Goal: Task Accomplishment & Management: Use online tool/utility

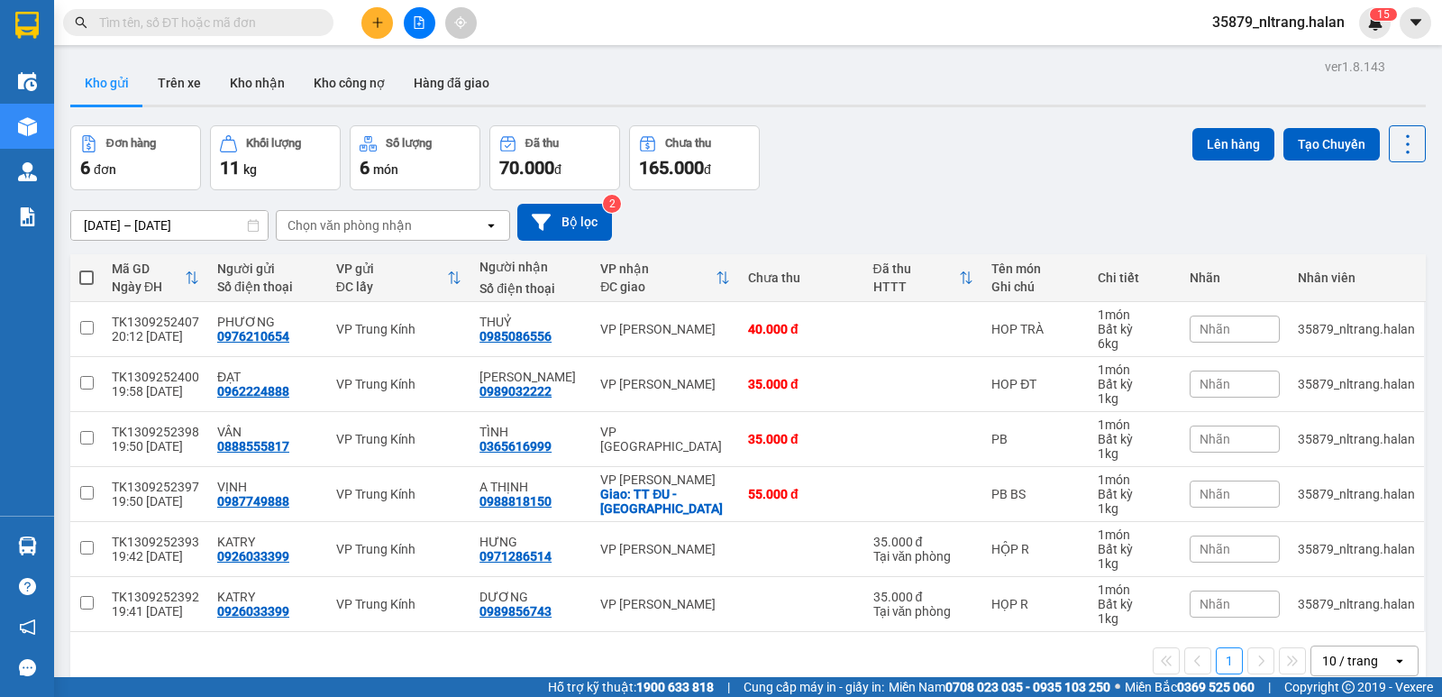
click at [221, 17] on input "text" at bounding box center [205, 23] width 213 height 20
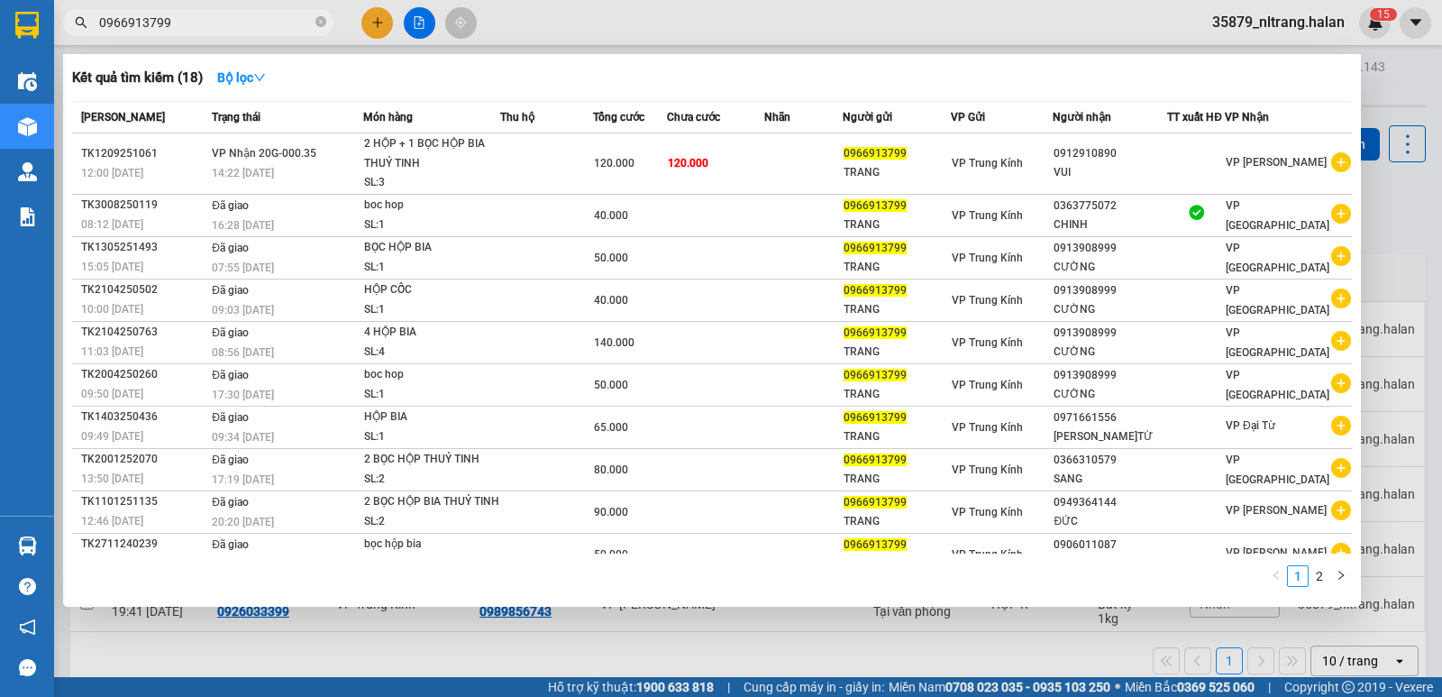
click at [283, 30] on input "0966913799" at bounding box center [205, 23] width 213 height 20
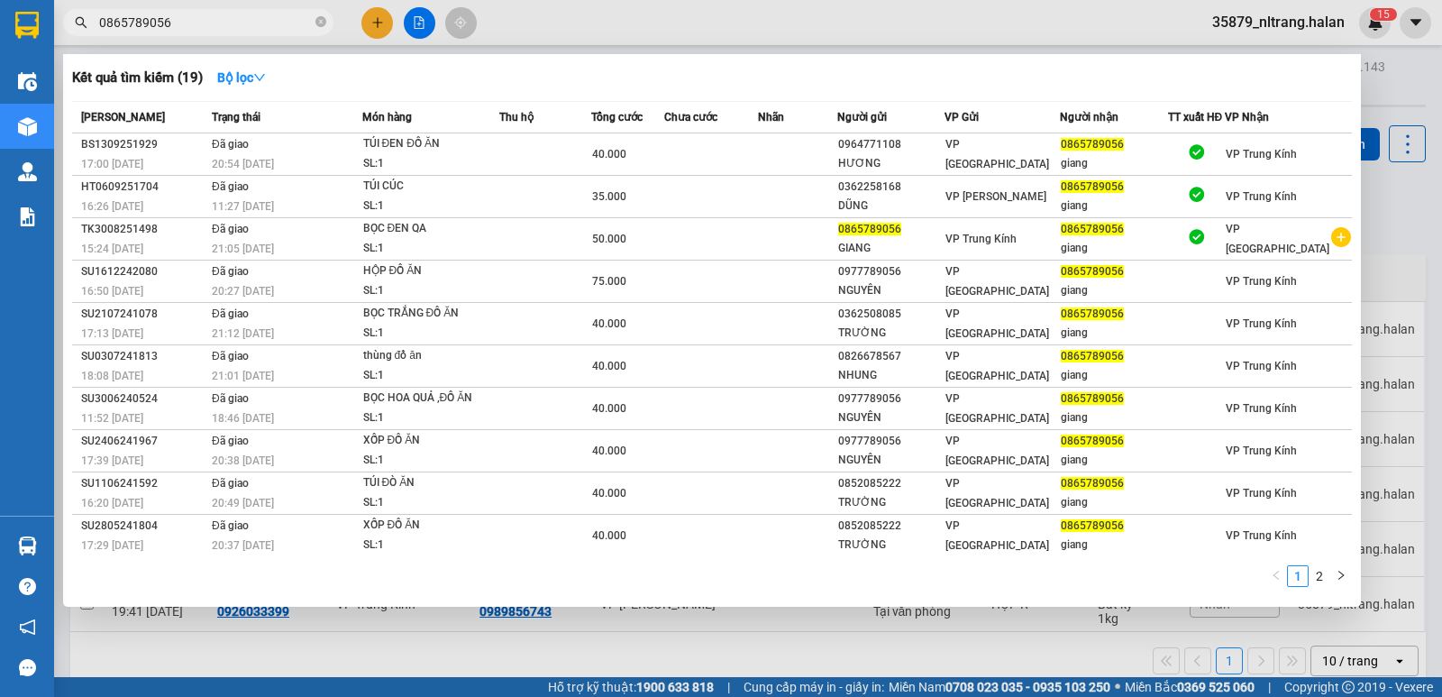
click at [180, 19] on input "0865789056" at bounding box center [205, 23] width 213 height 20
click at [195, 19] on input "0865789056" at bounding box center [205, 23] width 213 height 20
click at [235, 30] on input "0865789056" at bounding box center [205, 23] width 213 height 20
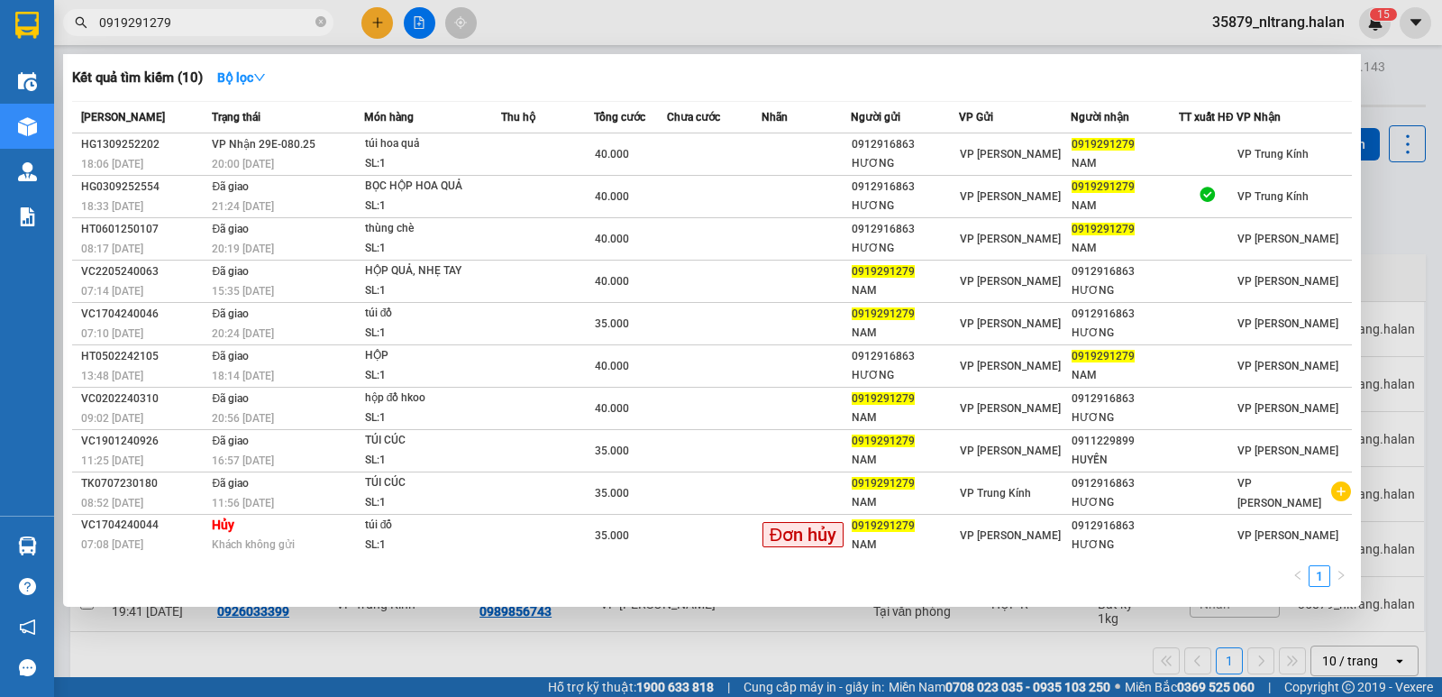
click at [180, 23] on input "0919291279" at bounding box center [205, 23] width 213 height 20
type input "0919291279"
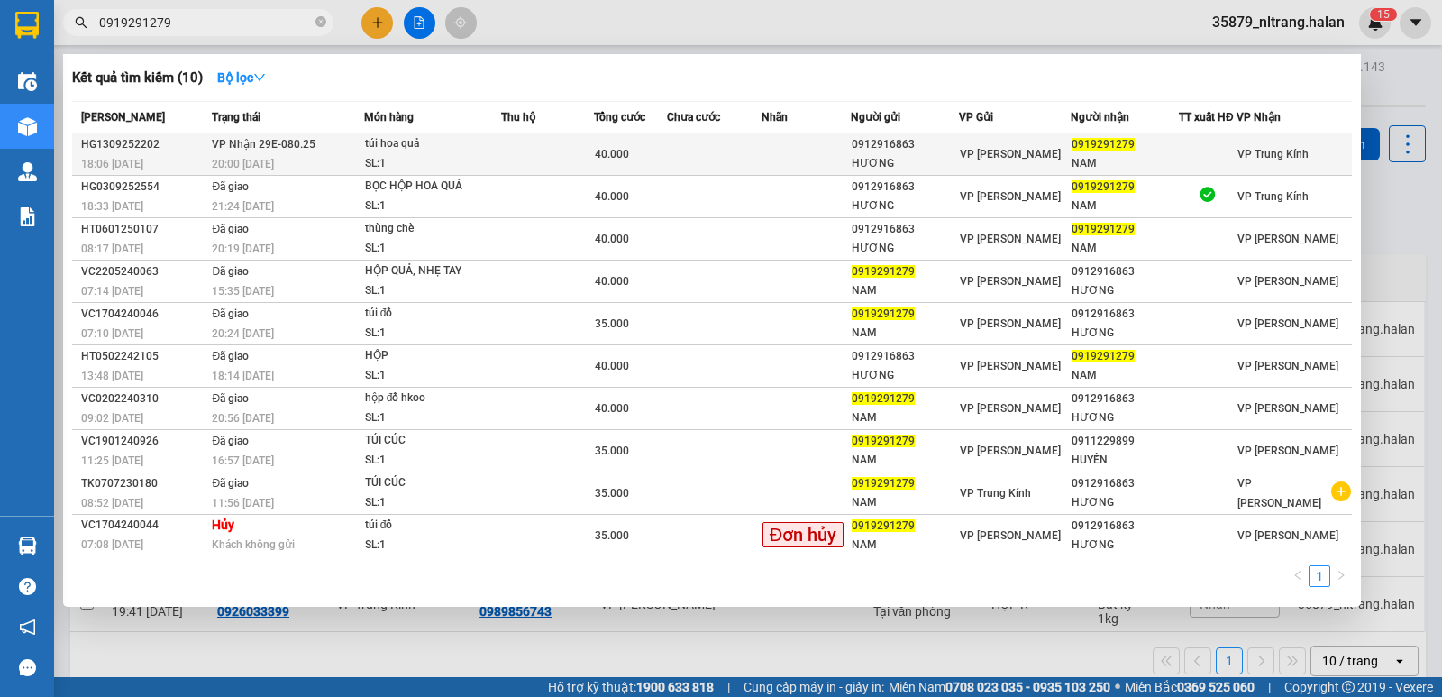
click at [656, 163] on div "40.000" at bounding box center [630, 154] width 71 height 20
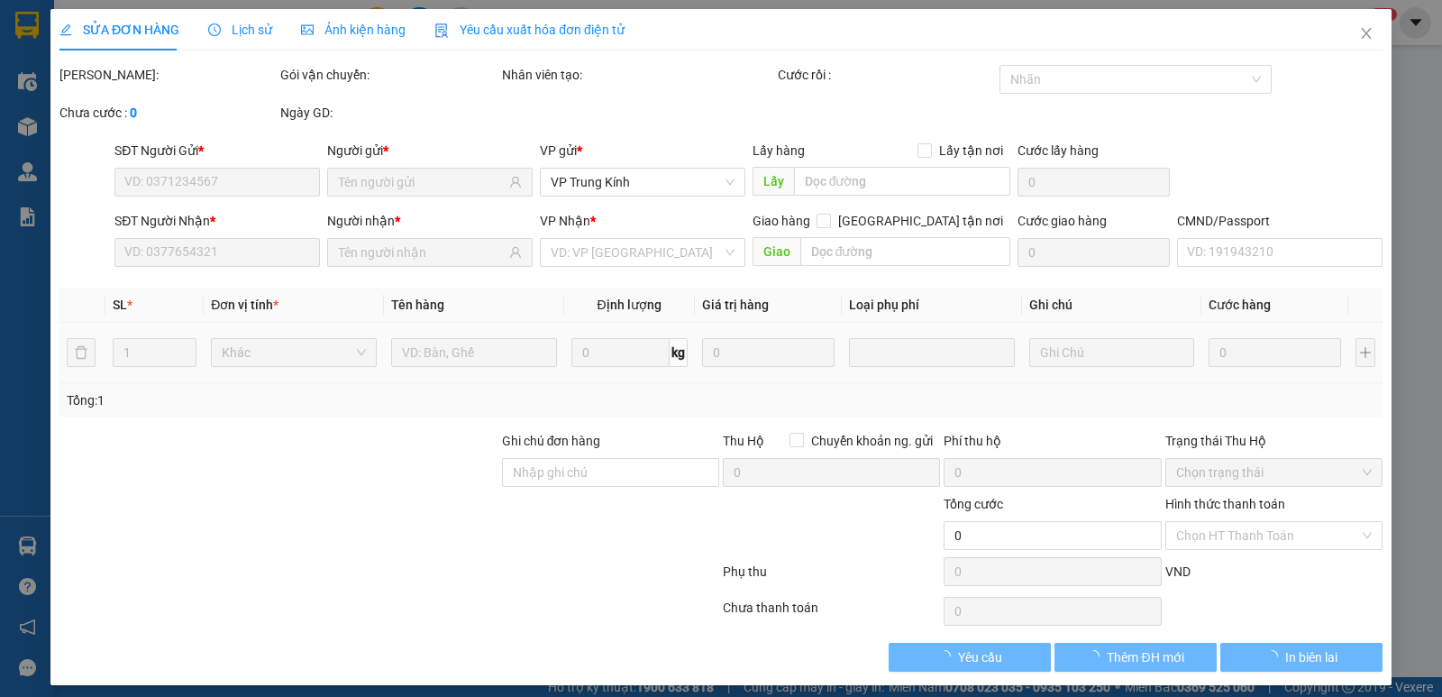
type input "0912916863"
type input "HƯƠNG"
type input "0919291279"
type input "NAM"
type input "40.000"
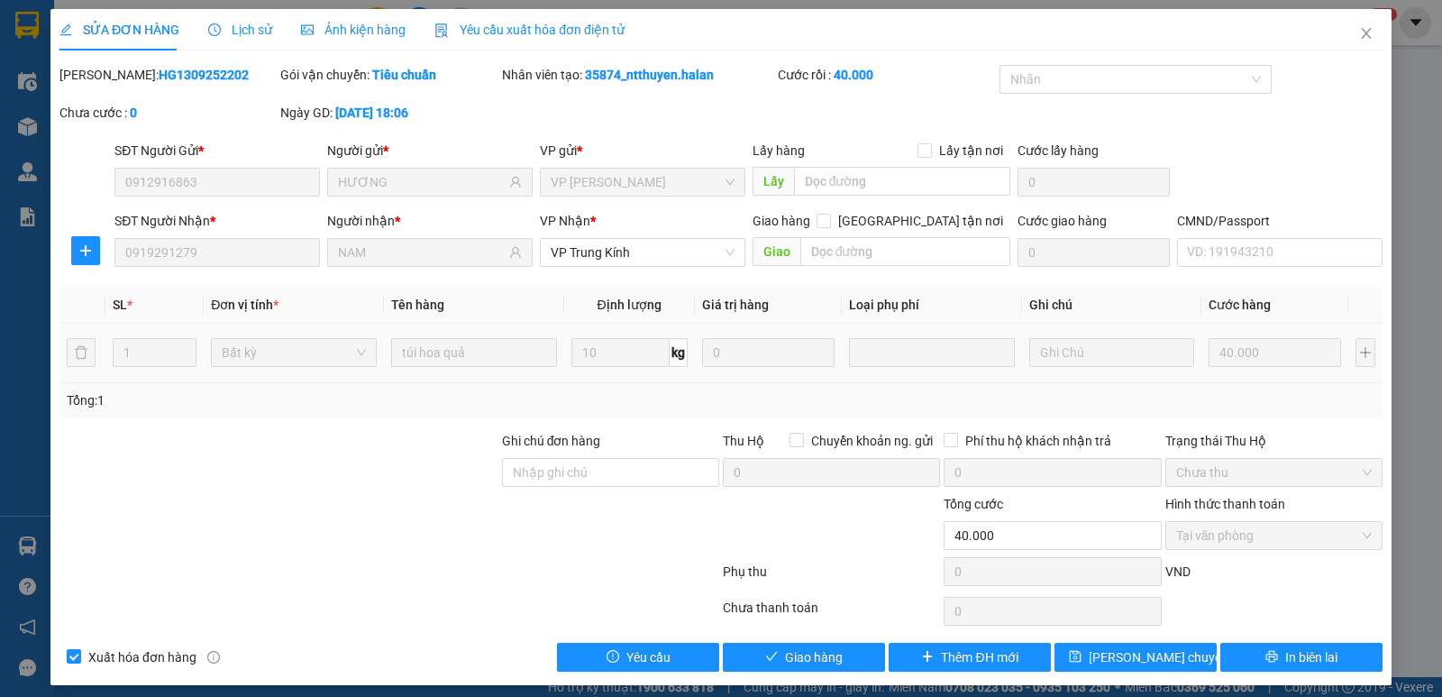
scroll to position [10, 0]
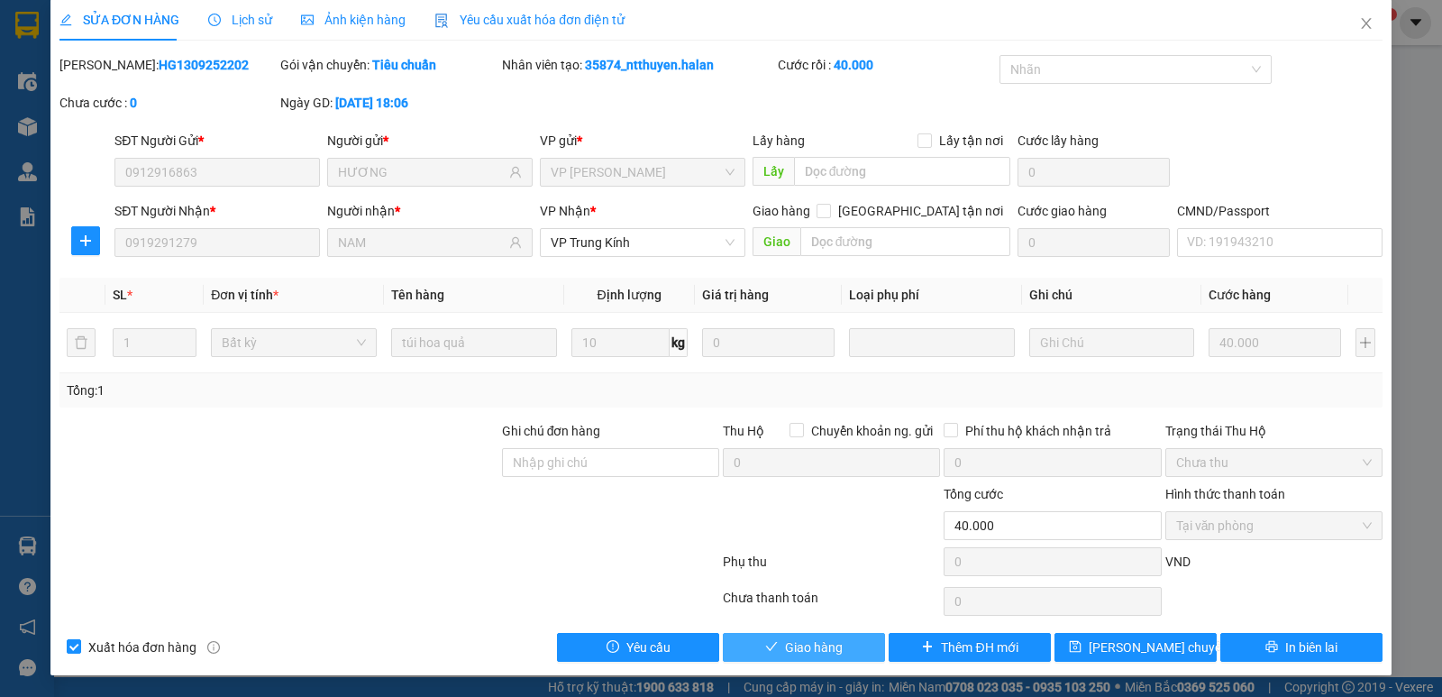
click at [806, 646] on span "Giao hàng" at bounding box center [814, 647] width 58 height 20
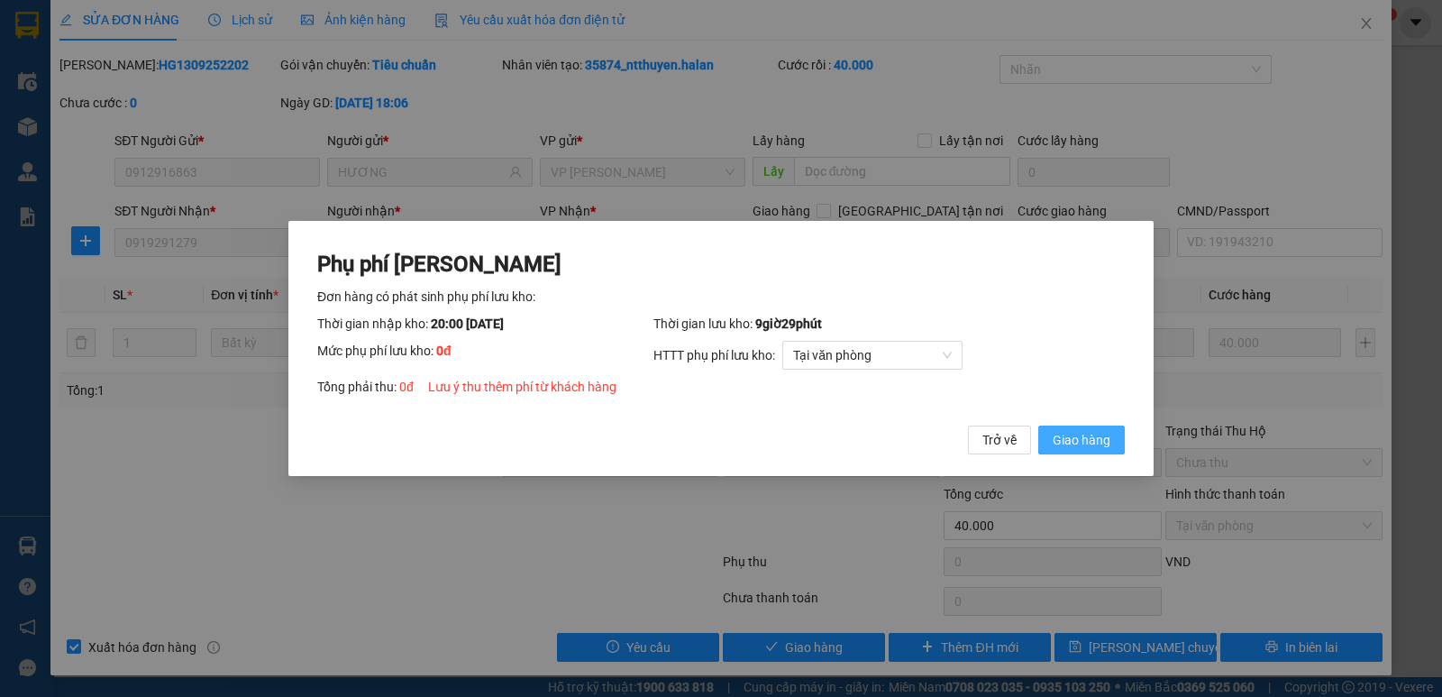
click at [1107, 445] on span "Giao hàng" at bounding box center [1081, 440] width 58 height 20
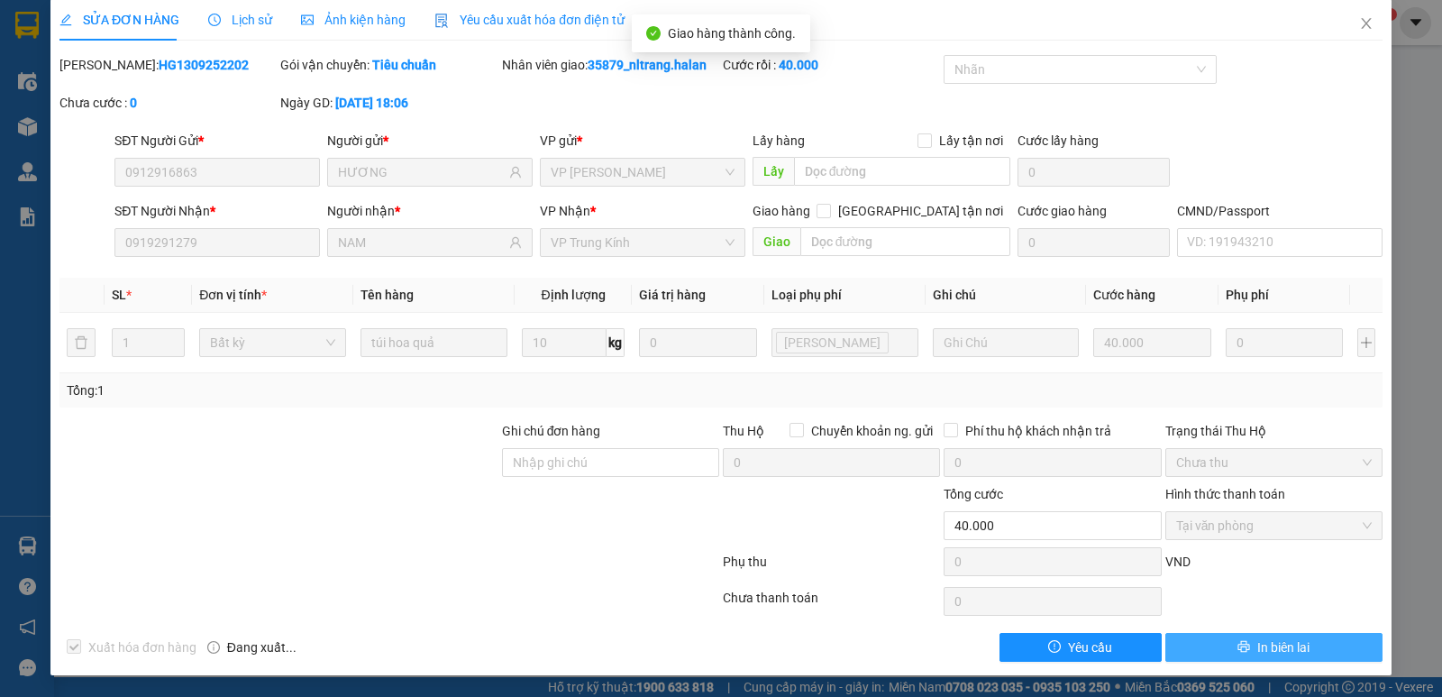
click at [1264, 644] on span "In biên lai" at bounding box center [1283, 647] width 52 height 20
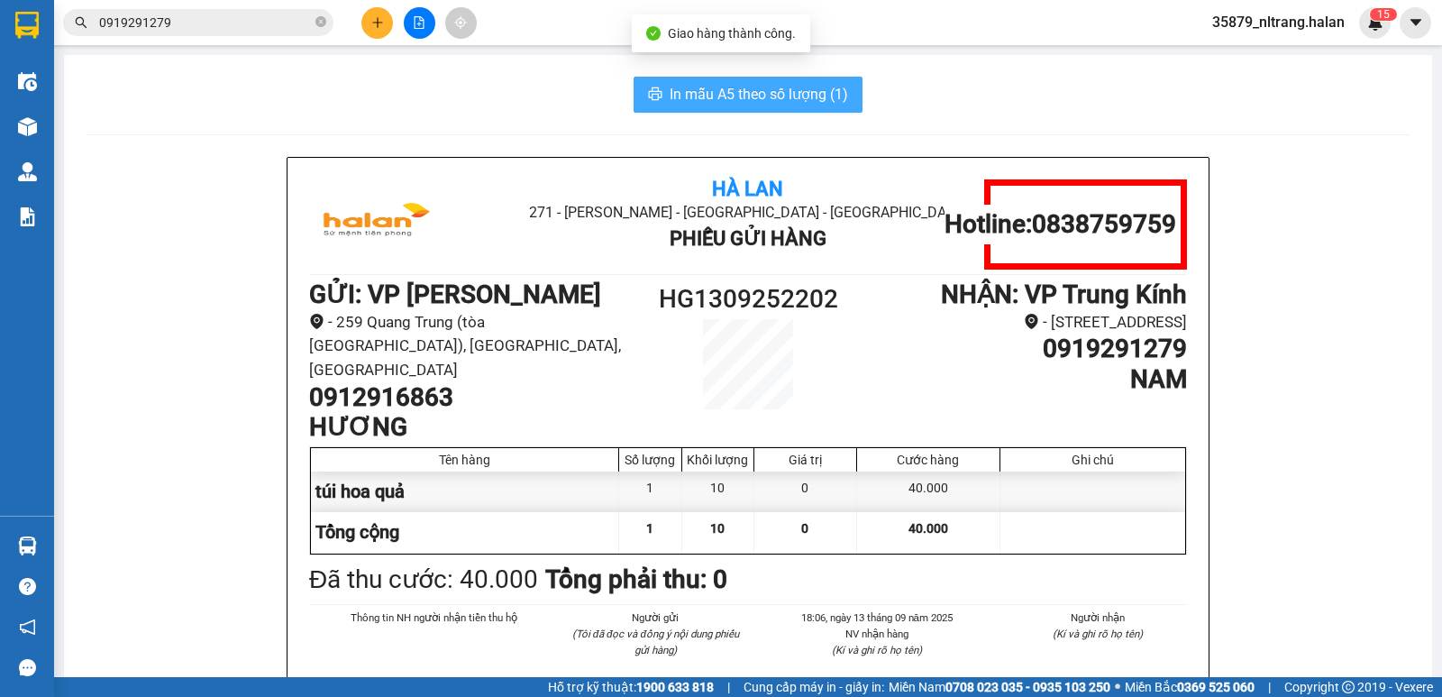
click at [678, 94] on span "In mẫu A5 theo số lượng (1)" at bounding box center [758, 94] width 178 height 23
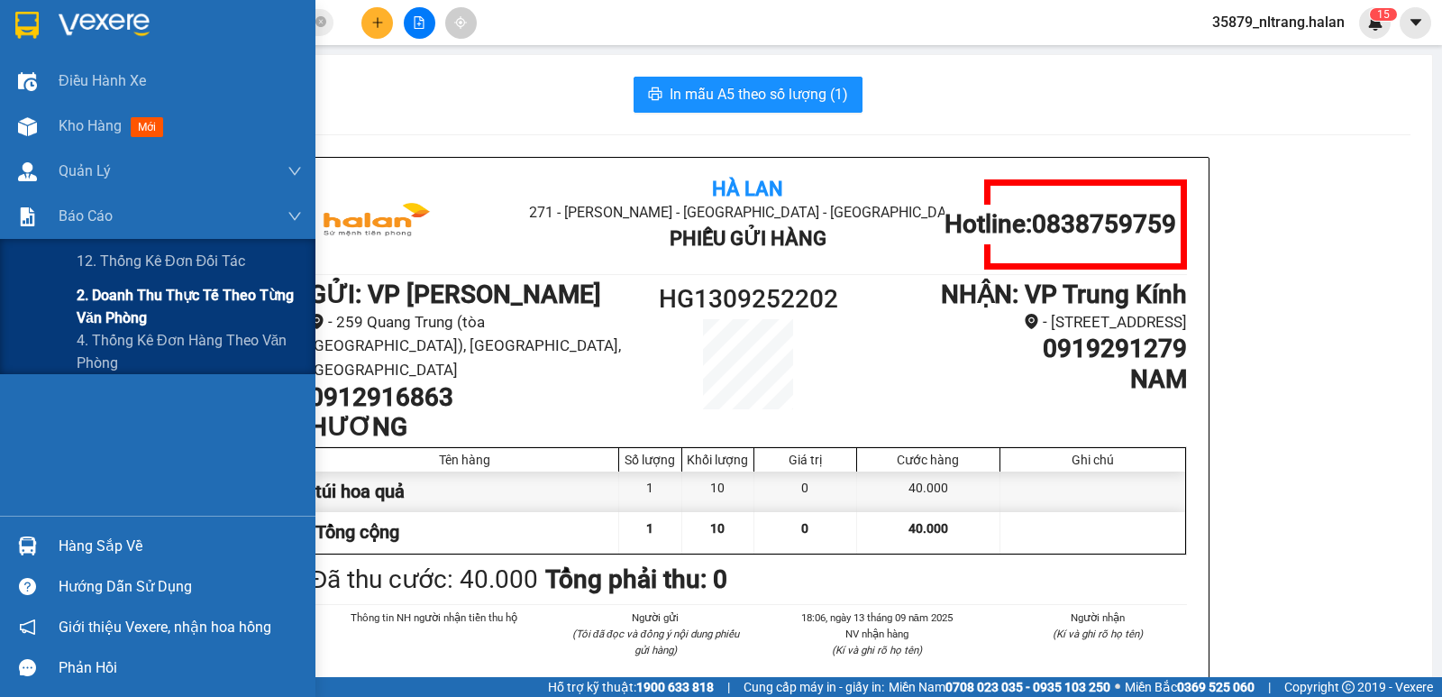
click at [102, 308] on span "2. Doanh thu thực tế theo từng văn phòng" at bounding box center [189, 306] width 225 height 45
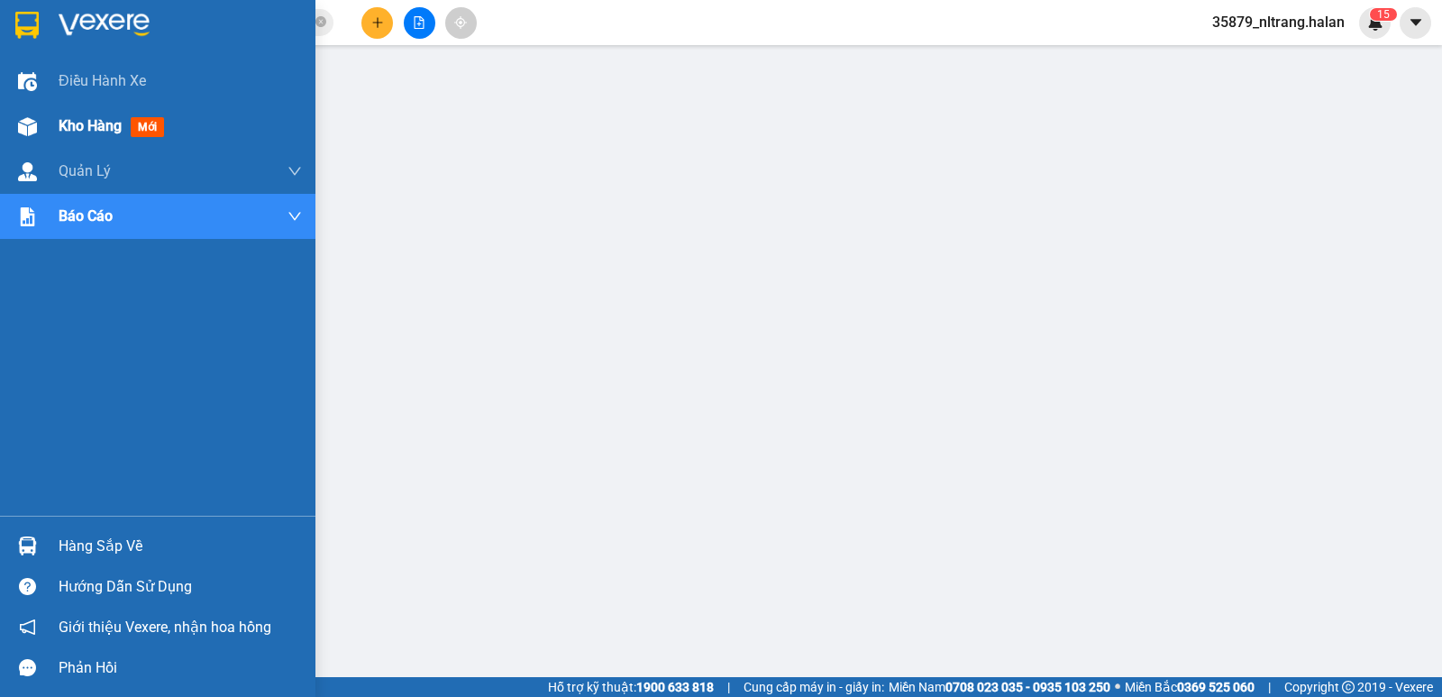
click at [20, 130] on img at bounding box center [27, 126] width 19 height 19
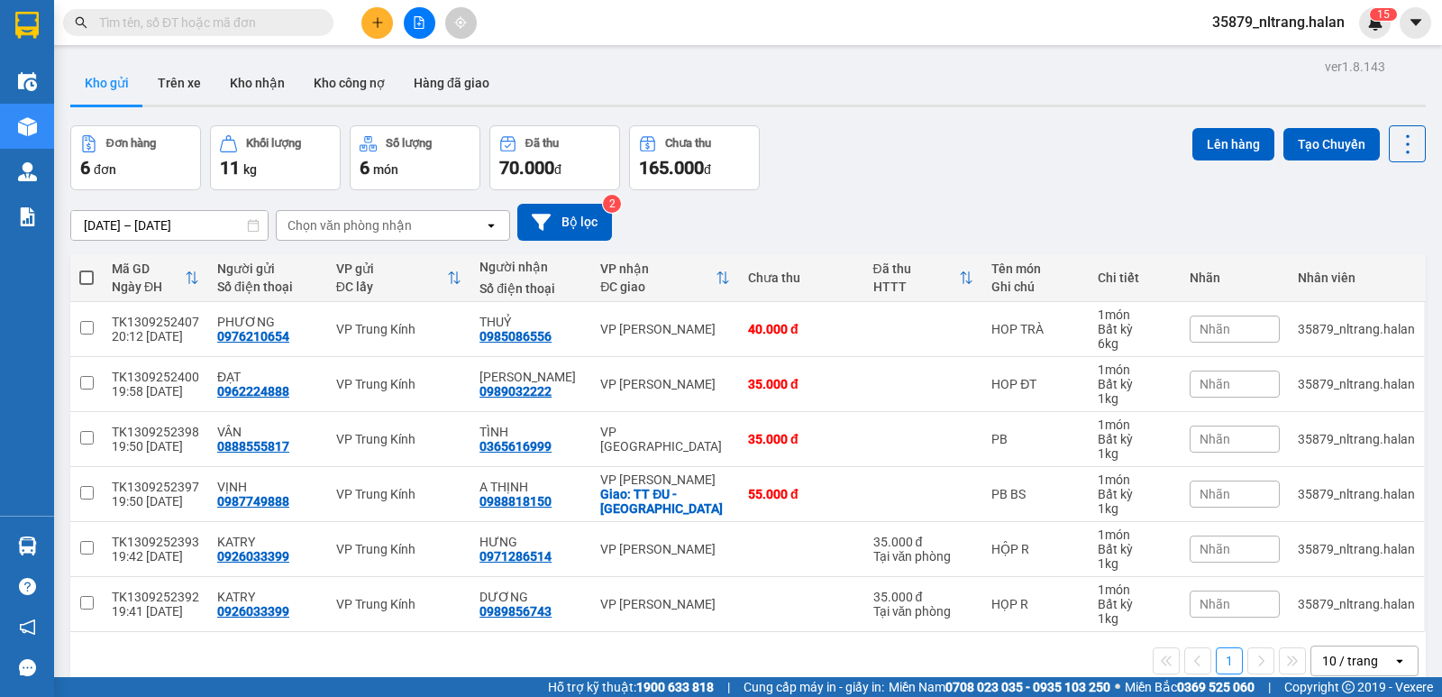
click at [313, 30] on span at bounding box center [198, 22] width 270 height 27
click at [276, 22] on input "text" at bounding box center [205, 23] width 213 height 20
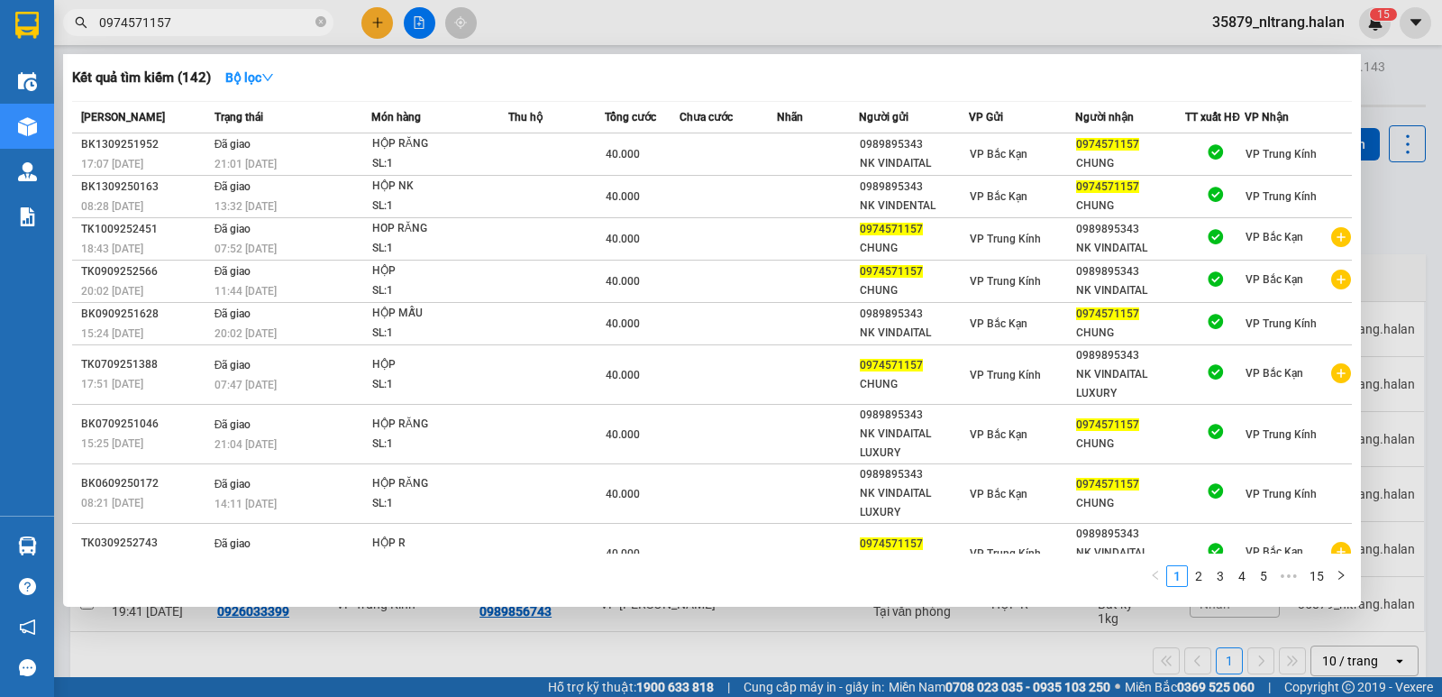
type input "0974571157"
